Goal: Task Accomplishment & Management: Manage account settings

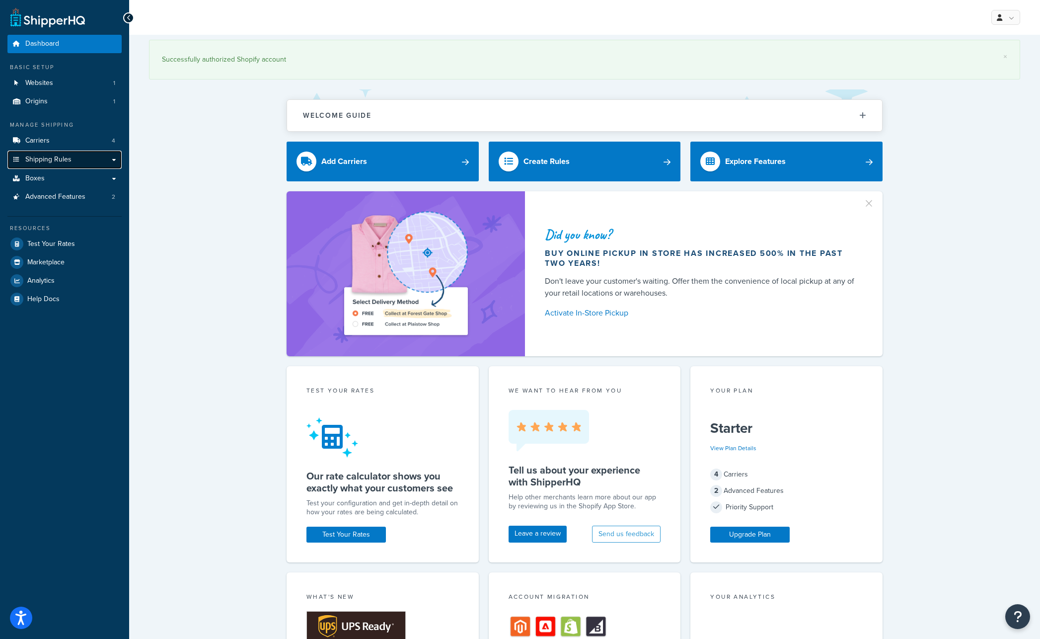
click at [54, 158] on span "Shipping Rules" at bounding box center [48, 159] width 46 height 8
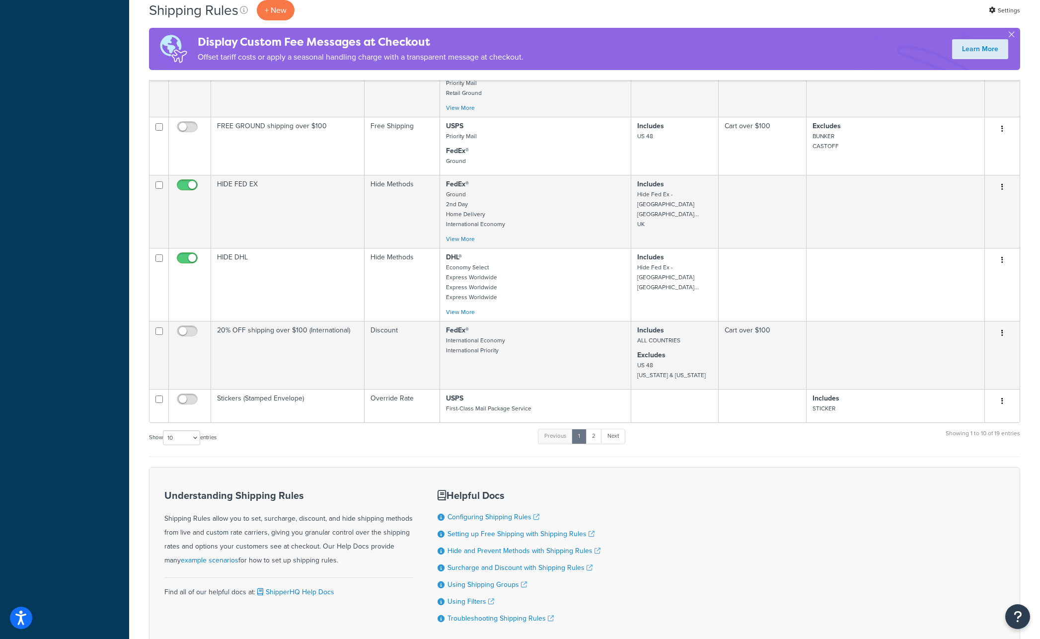
scroll to position [395, 0]
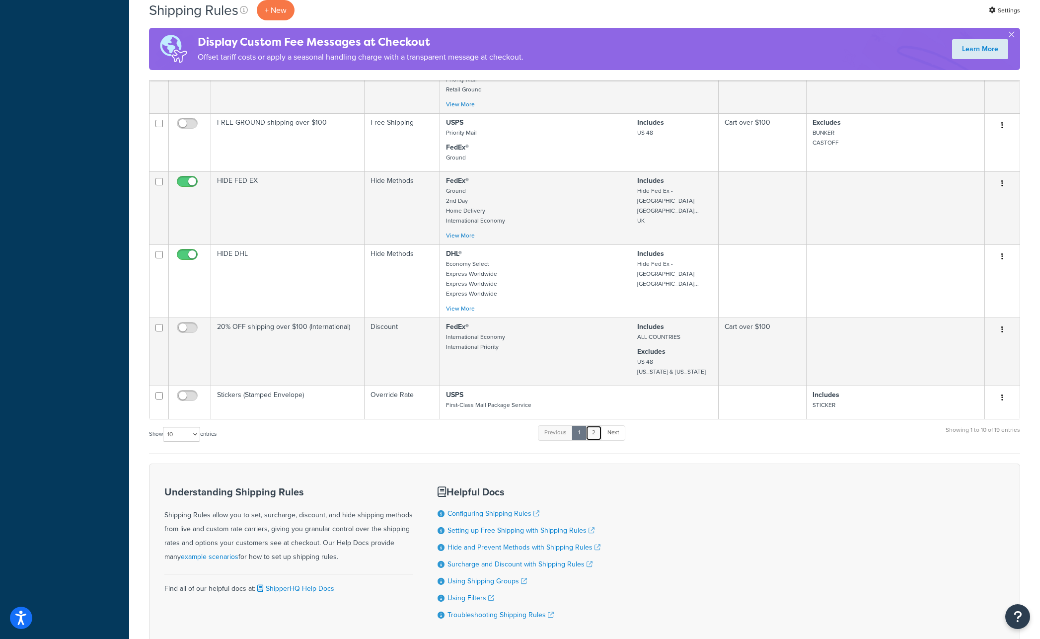
click at [597, 434] on link "2" at bounding box center [593, 432] width 16 height 15
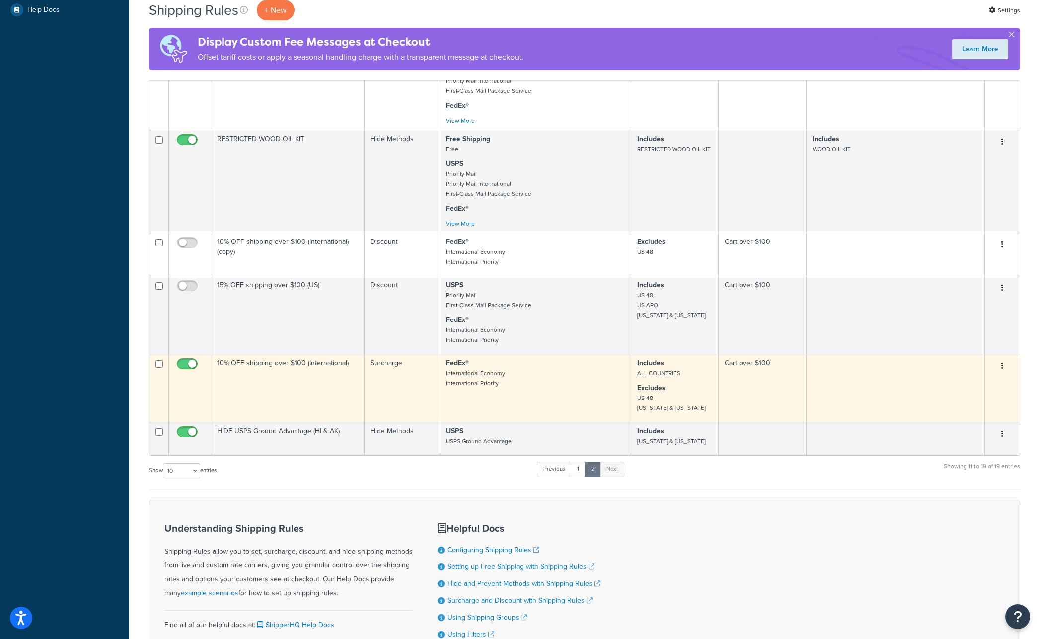
scroll to position [364, 0]
click at [1000, 366] on button "button" at bounding box center [1002, 368] width 14 height 16
click at [946, 385] on link "Edit" at bounding box center [969, 386] width 78 height 20
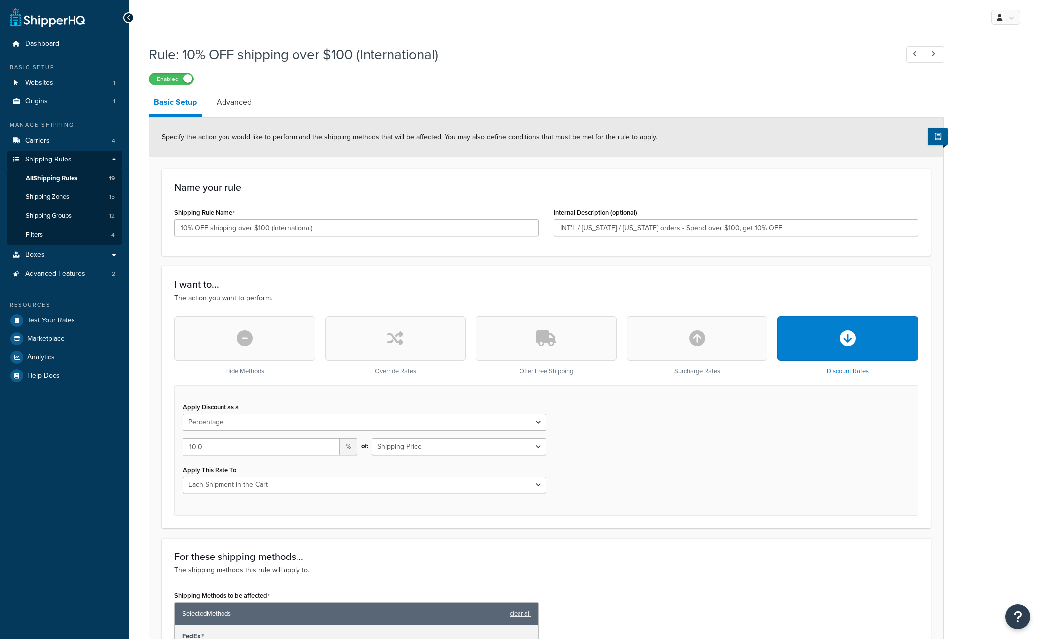
select select "PERCENTAGE"
